Goal: Communication & Community: Answer question/provide support

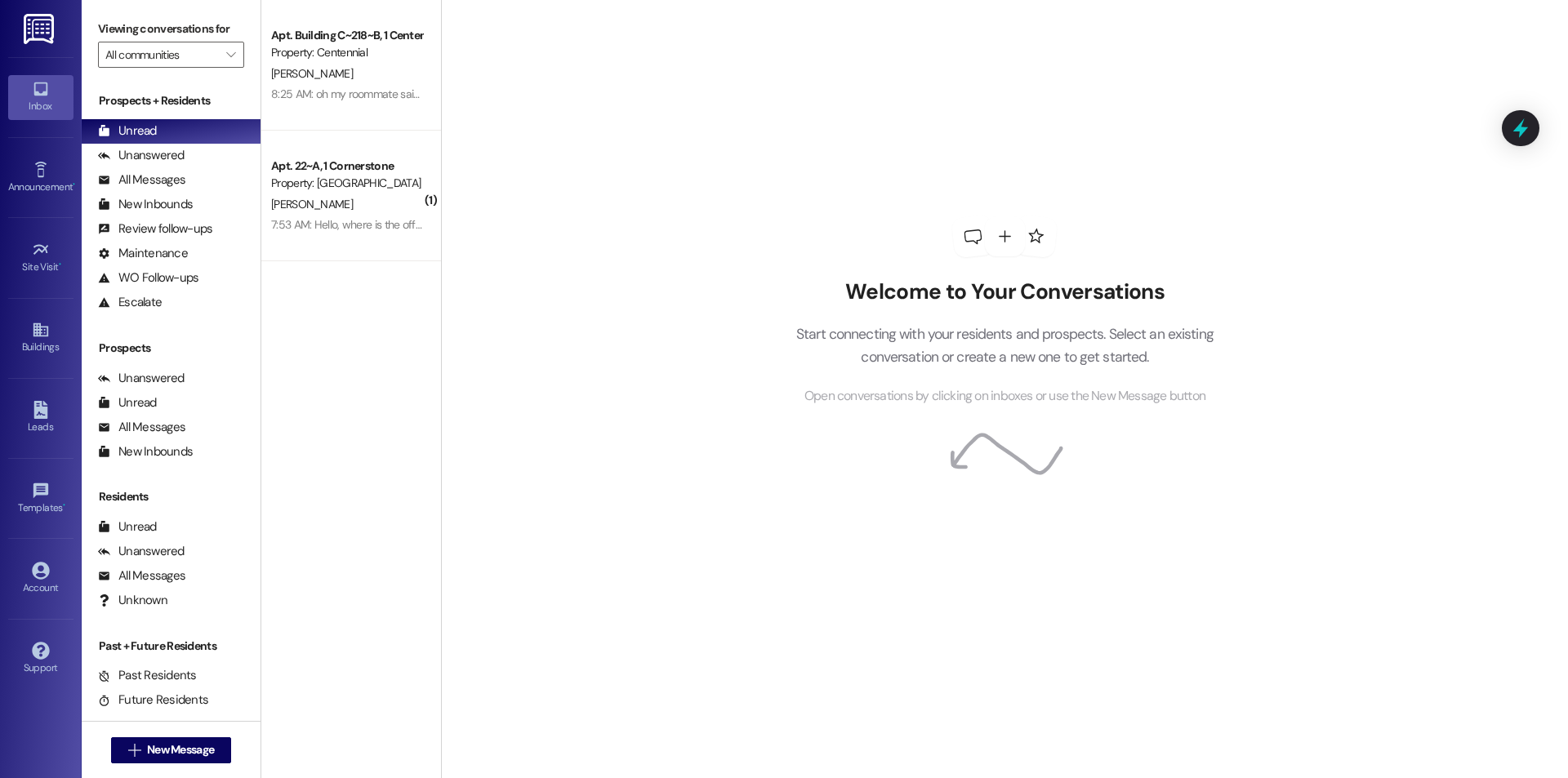
click at [130, 759] on button " New Message" at bounding box center [171, 751] width 120 height 26
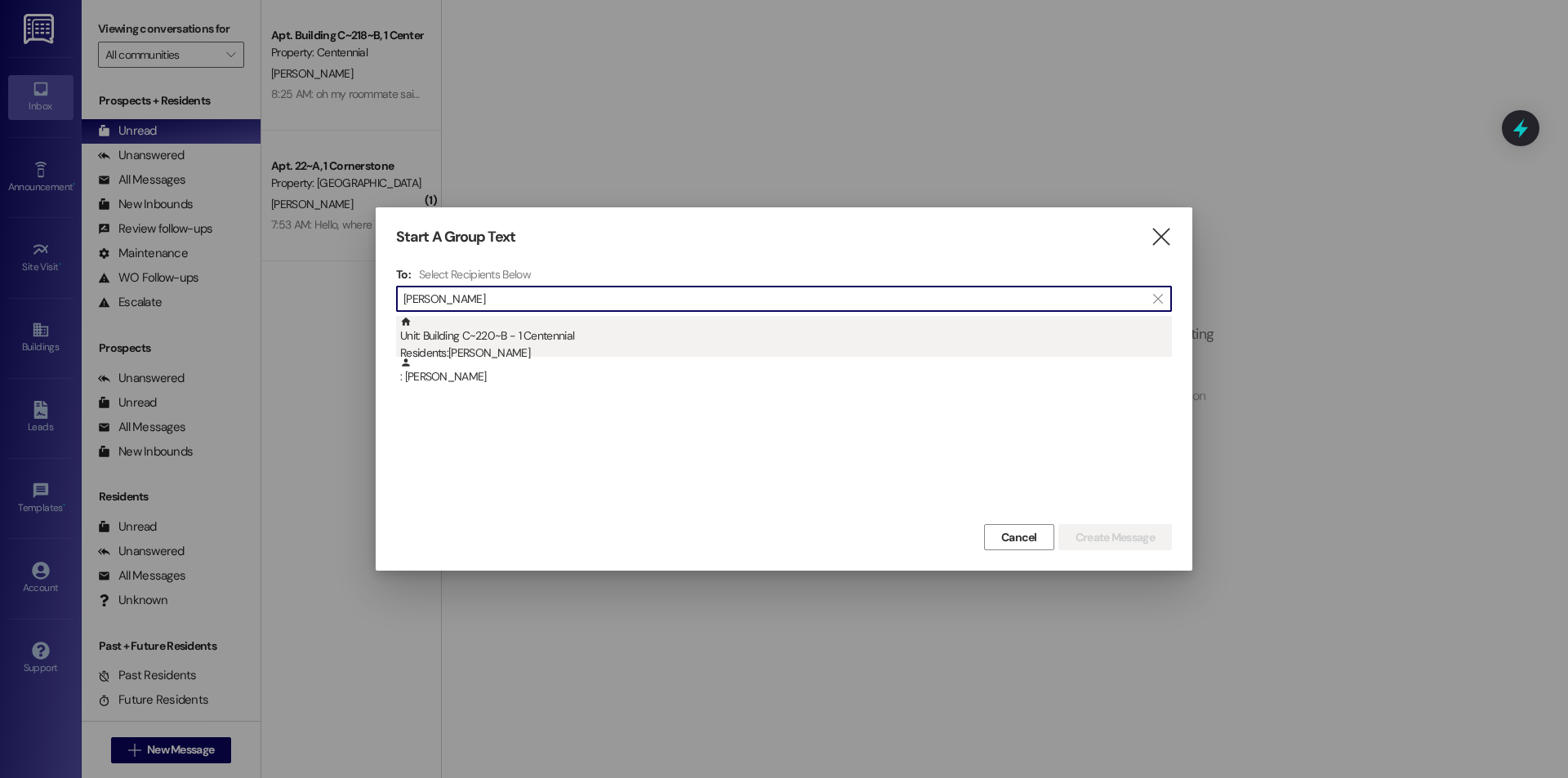
type input "[PERSON_NAME]"
click at [633, 347] on div "Residents: [PERSON_NAME]" at bounding box center [785, 353] width 771 height 17
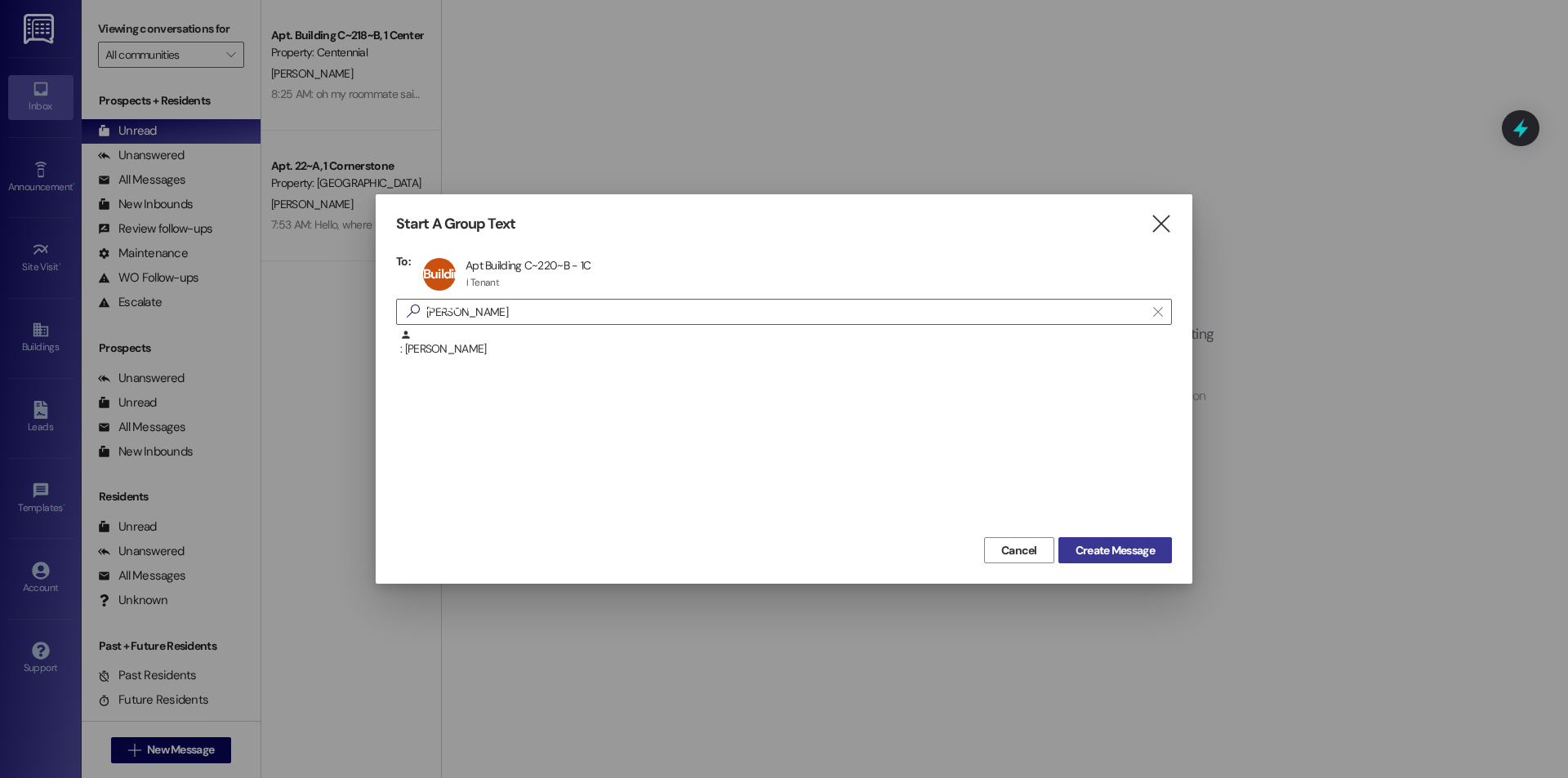
click at [1133, 553] on span "Create Message" at bounding box center [1115, 551] width 79 height 17
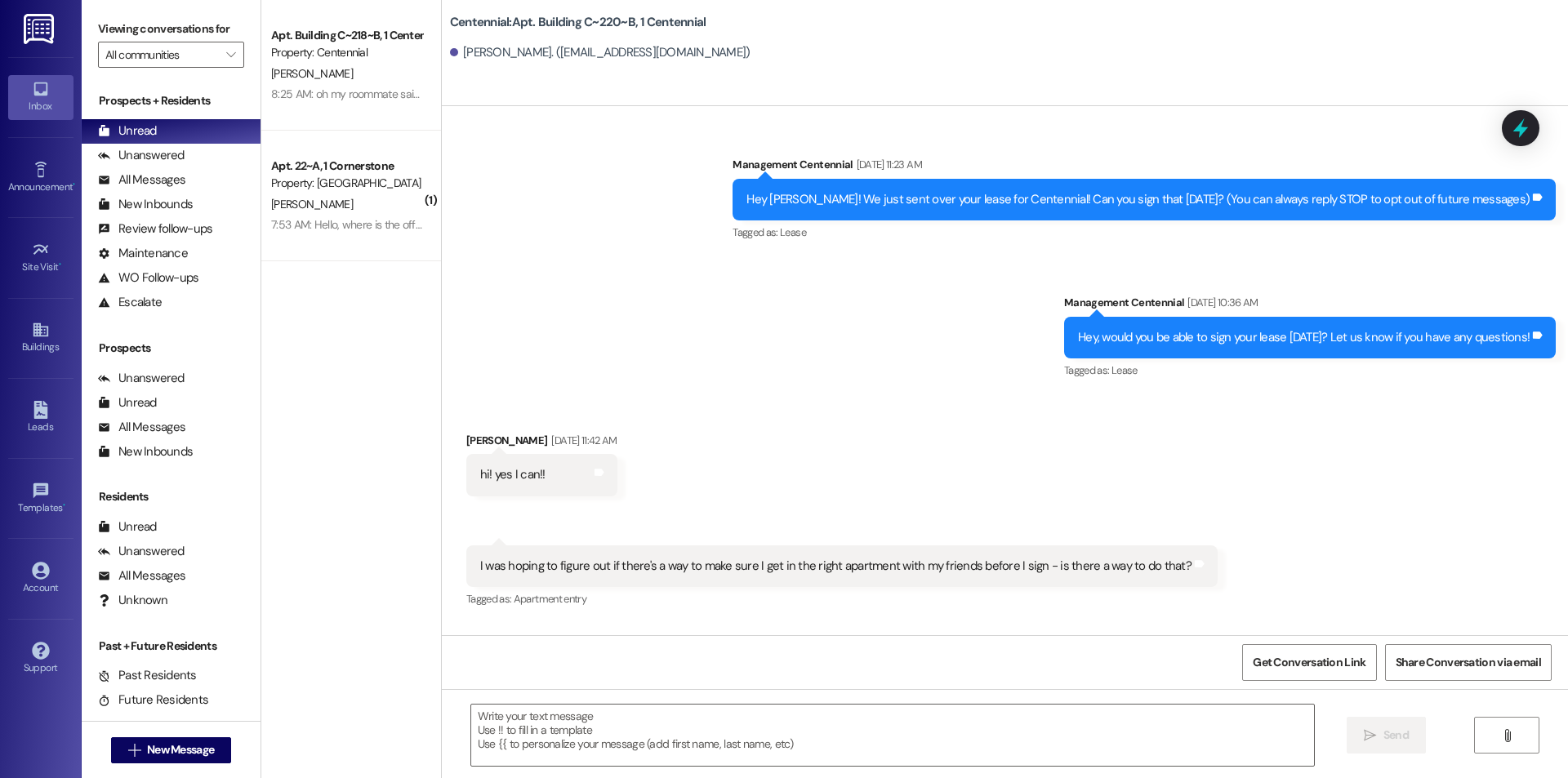
scroll to position [17603, 0]
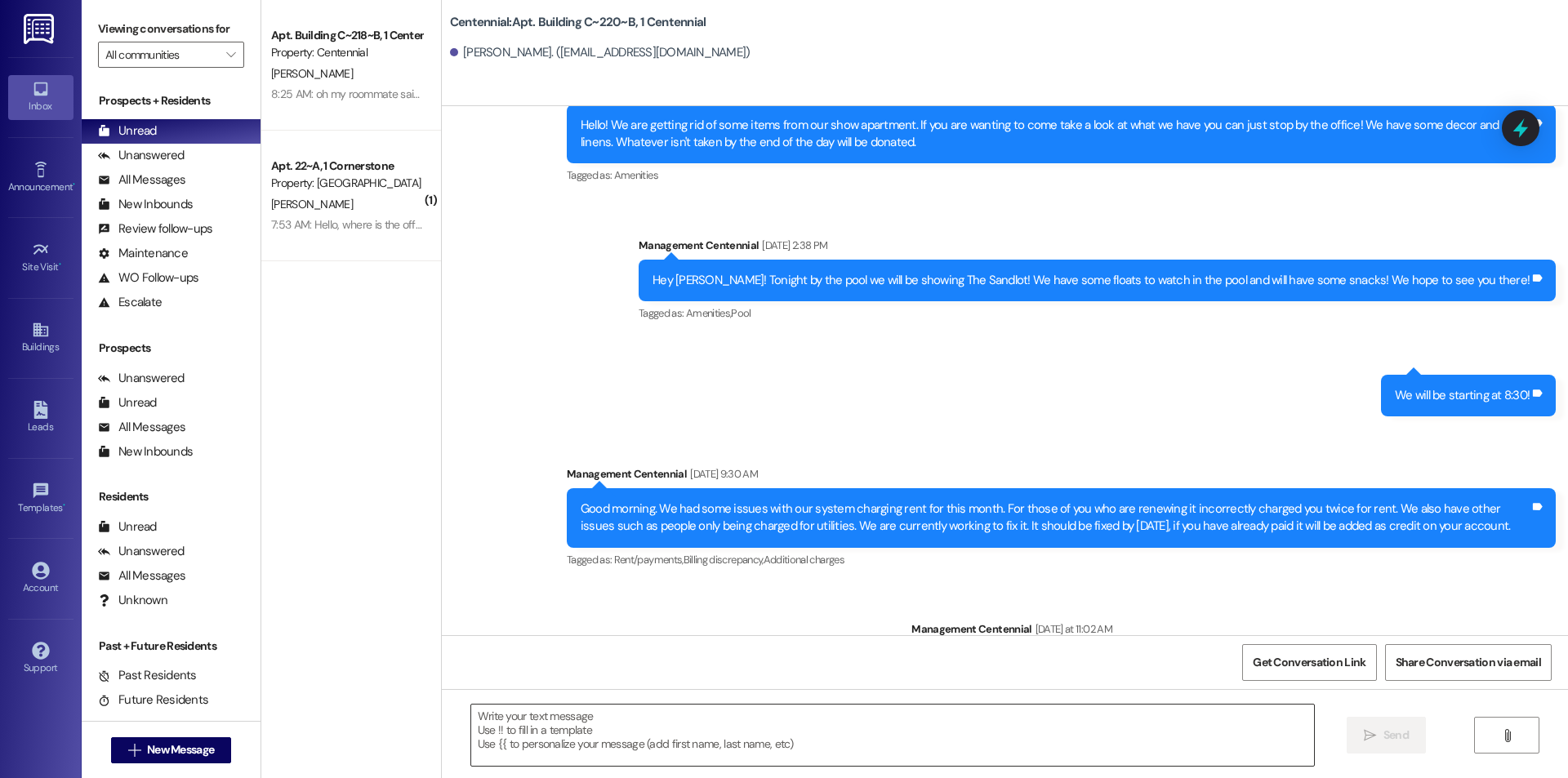
click at [590, 759] on textarea at bounding box center [892, 736] width 842 height 62
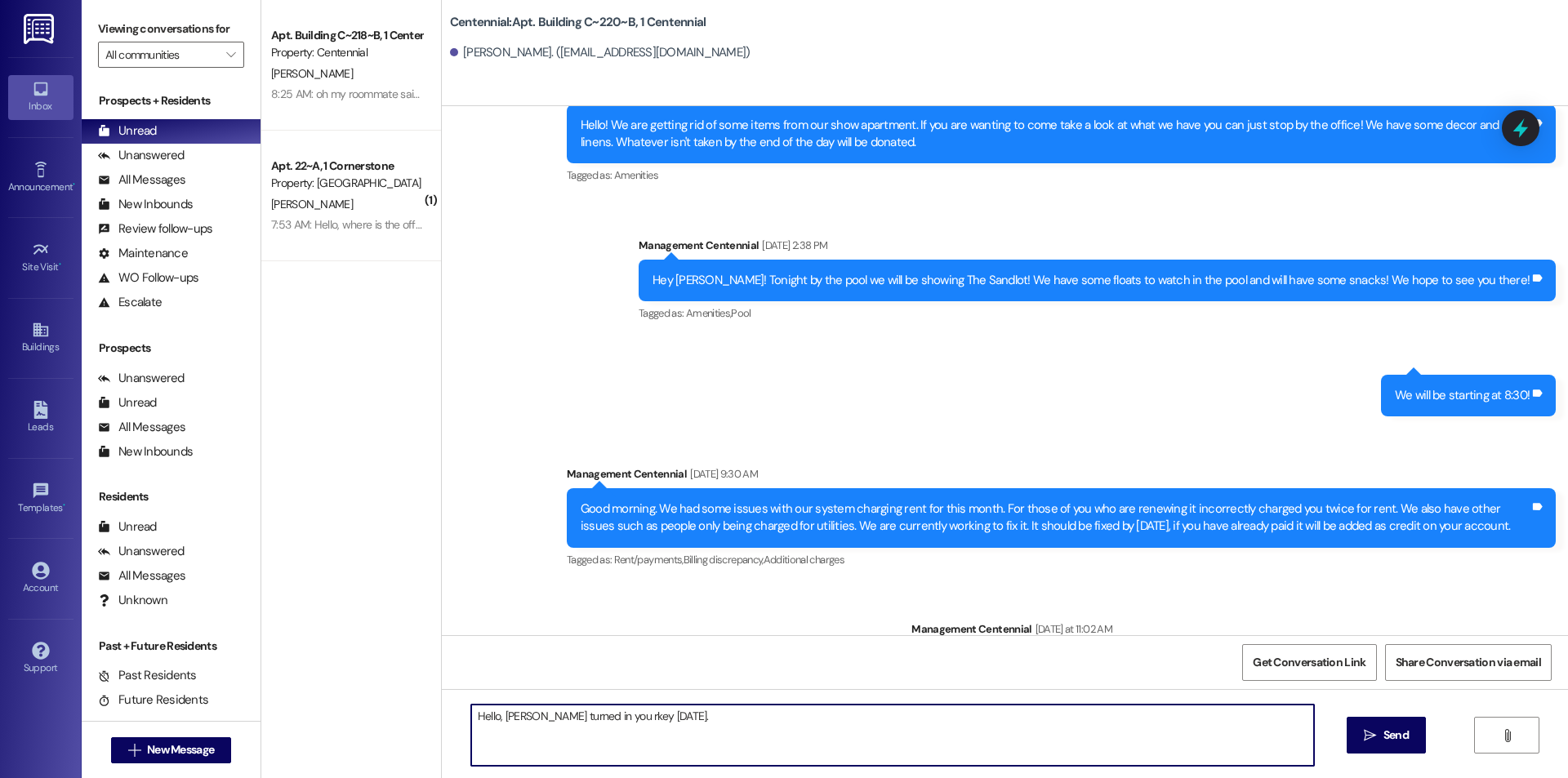
click at [589, 723] on textarea "Hello, [PERSON_NAME] turned in you rkey [DATE]." at bounding box center [892, 736] width 842 height 62
click at [732, 714] on textarea "Hello, [PERSON_NAME] turned in your key [DATE]." at bounding box center [892, 736] width 842 height 62
drag, startPoint x: 970, startPoint y: 740, endPoint x: 864, endPoint y: 740, distance: 106.0
click at [864, 740] on textarea "Hello, [PERSON_NAME] turned in your key [DATE]. Do you have your key fob to tur…" at bounding box center [892, 736] width 842 height 62
type textarea "Hello, [PERSON_NAME] turned in your key [DATE]. Do you have your key fob to tur…"
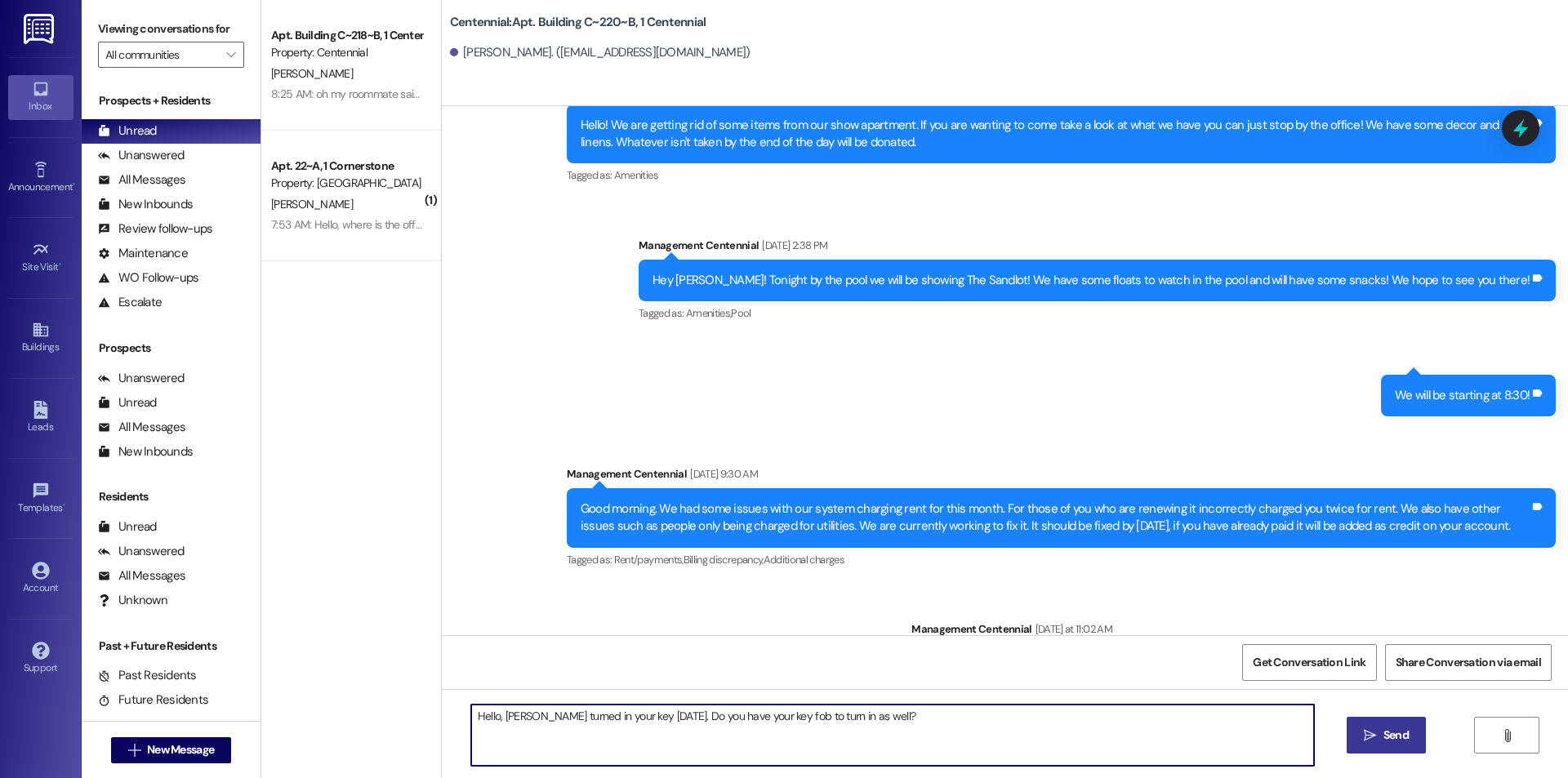
click at [1372, 729] on icon "" at bounding box center [1369, 736] width 12 height 13
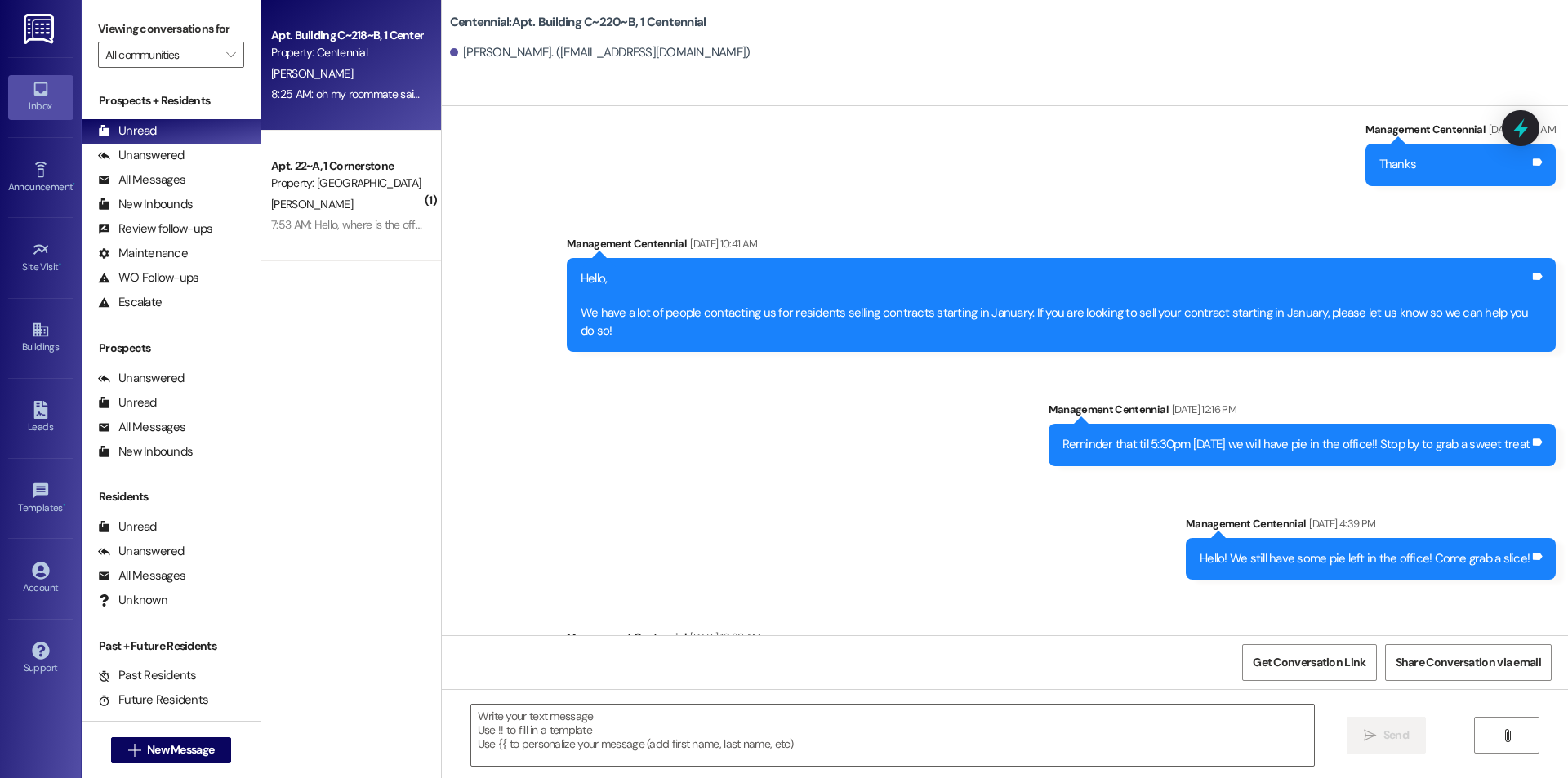
scroll to position [7479, 0]
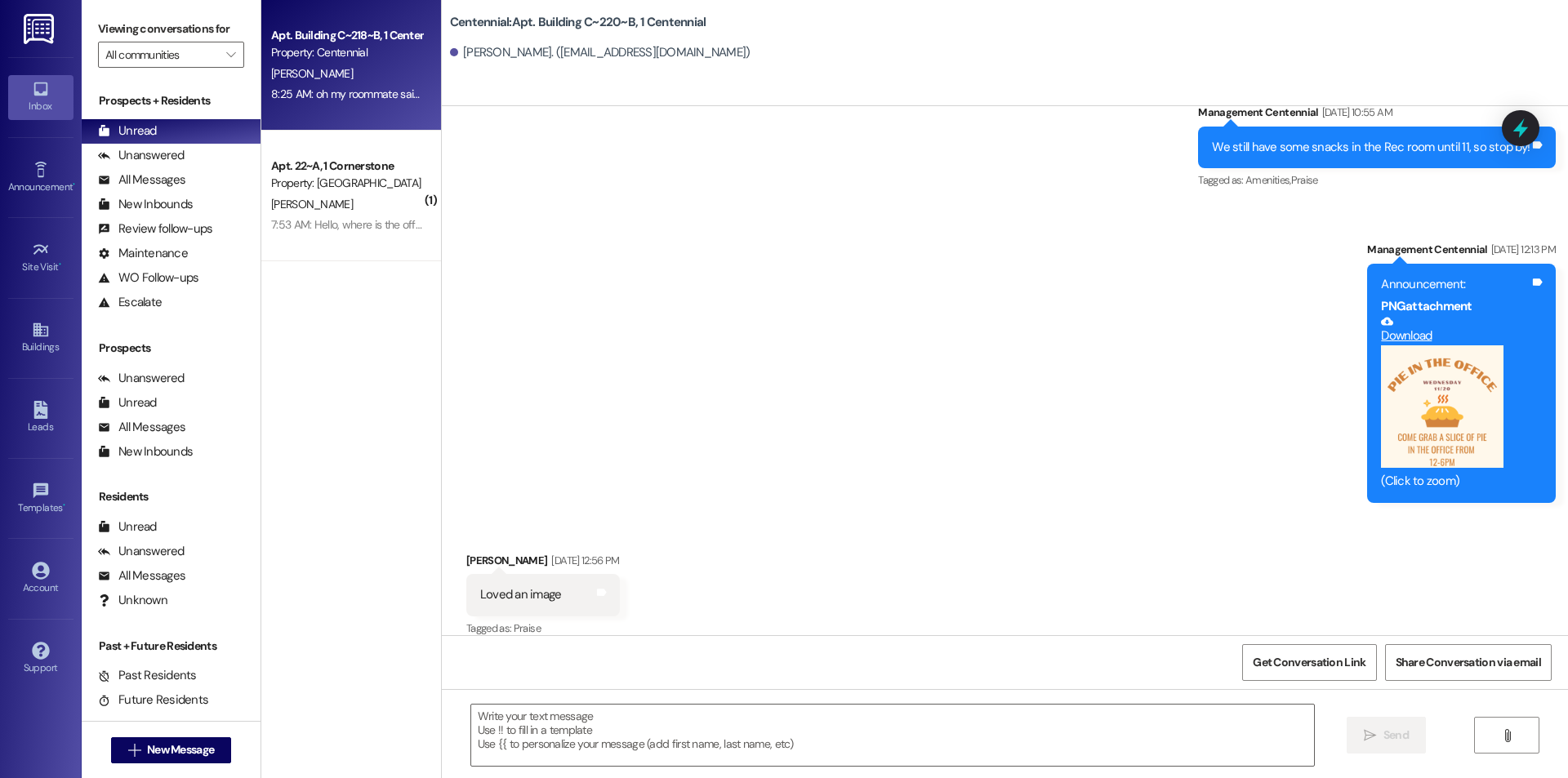
click at [374, 69] on div "[PERSON_NAME]" at bounding box center [346, 74] width 154 height 21
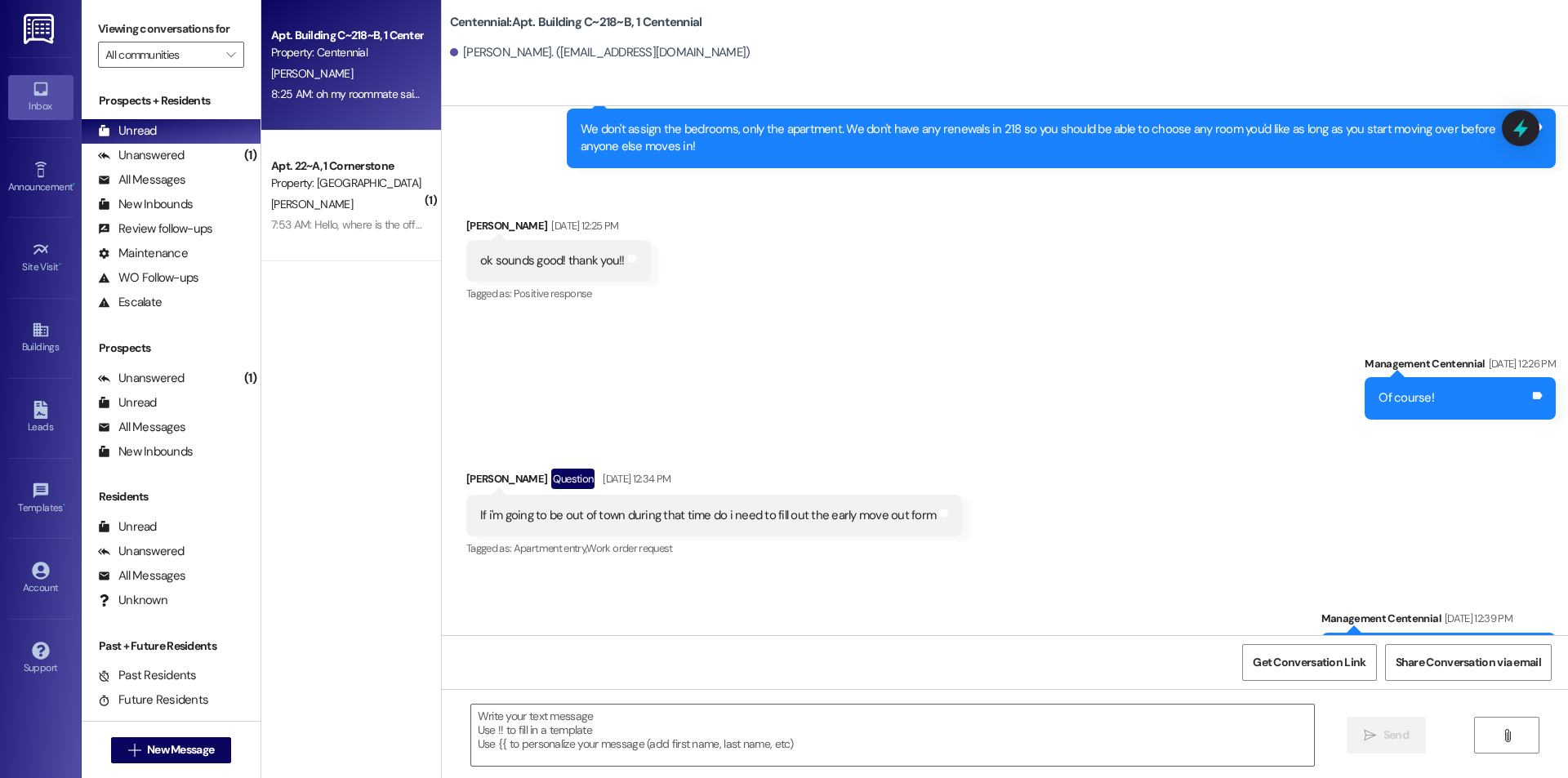
scroll to position [46497, 0]
